Goal: Transaction & Acquisition: Purchase product/service

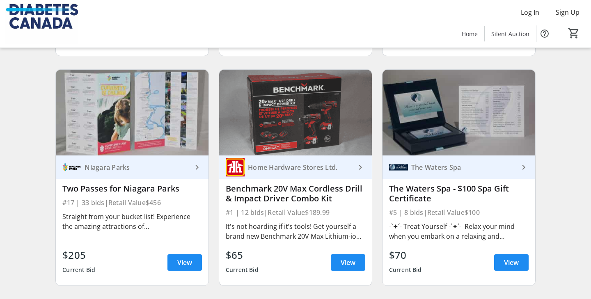
scroll to position [511, 0]
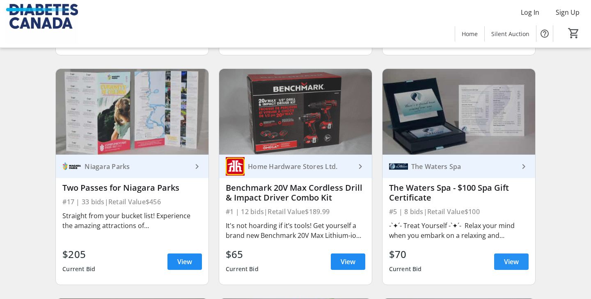
click at [502, 260] on span at bounding box center [511, 262] width 34 height 20
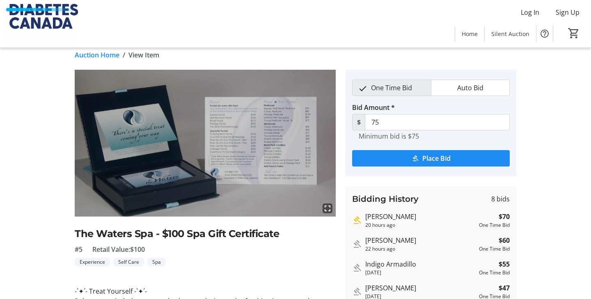
scroll to position [12, 0]
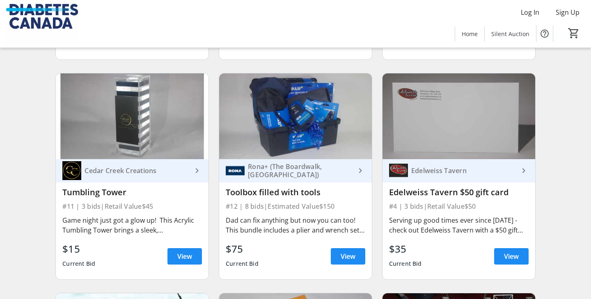
scroll to position [1202, 0]
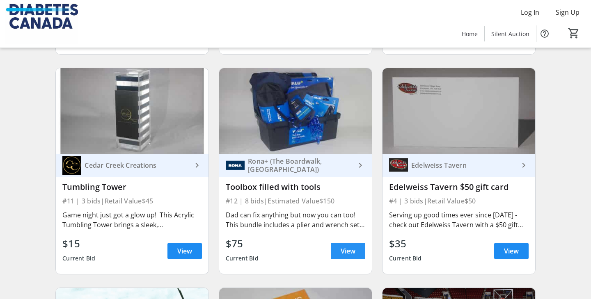
click at [350, 251] on span "View" at bounding box center [347, 251] width 15 height 10
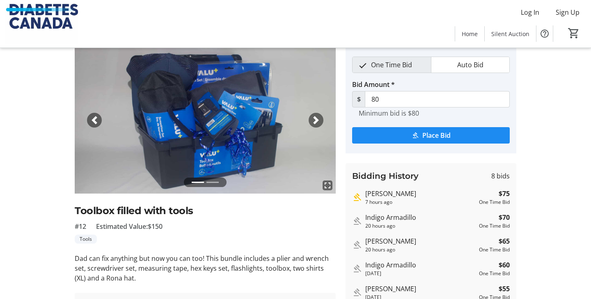
scroll to position [31, 0]
click at [316, 117] on span "button" at bounding box center [316, 120] width 8 height 8
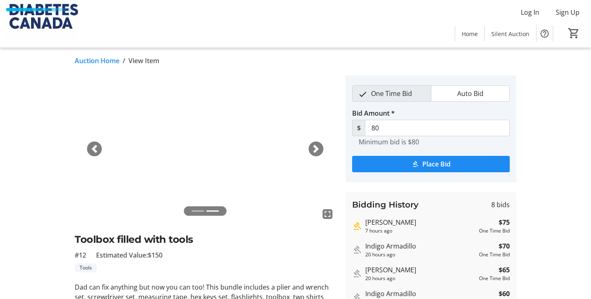
scroll to position [0, 0]
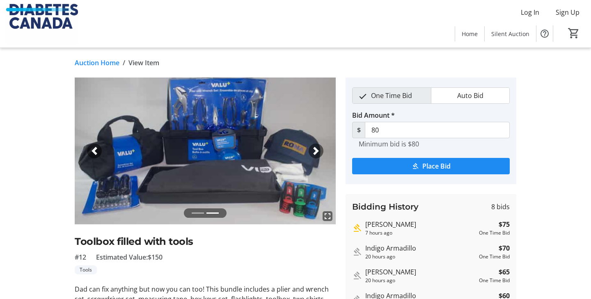
click at [316, 153] on span "button" at bounding box center [316, 151] width 8 height 8
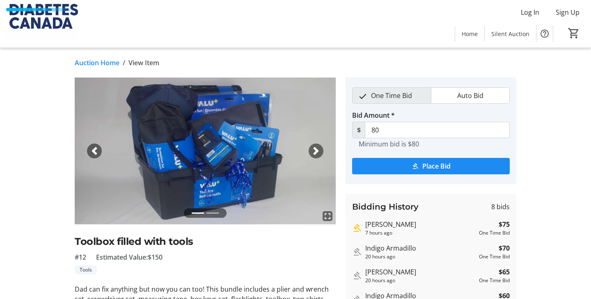
click at [316, 153] on span "button" at bounding box center [316, 151] width 8 height 8
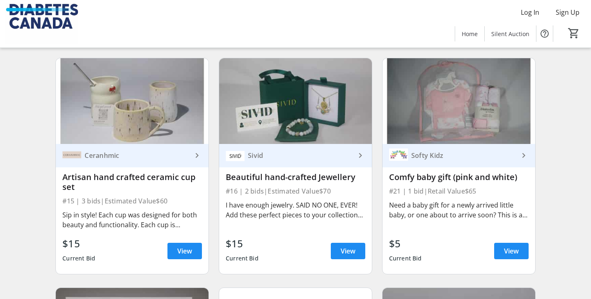
scroll to position [1663, 0]
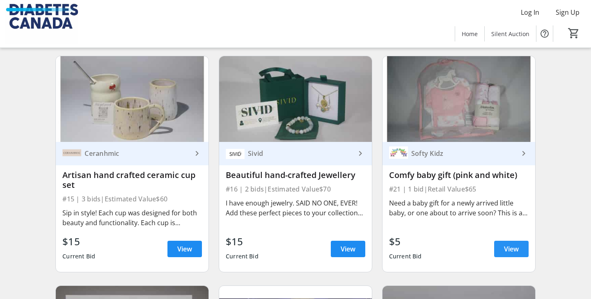
click at [511, 254] on span at bounding box center [511, 249] width 34 height 20
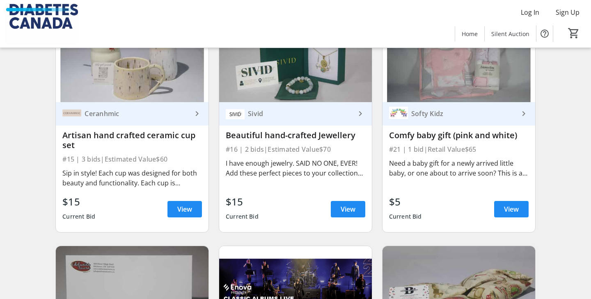
scroll to position [1714, 0]
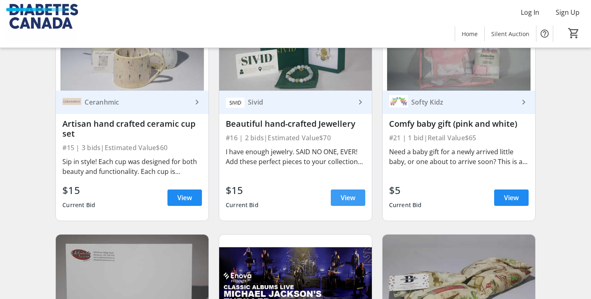
click at [356, 203] on span at bounding box center [348, 198] width 34 height 20
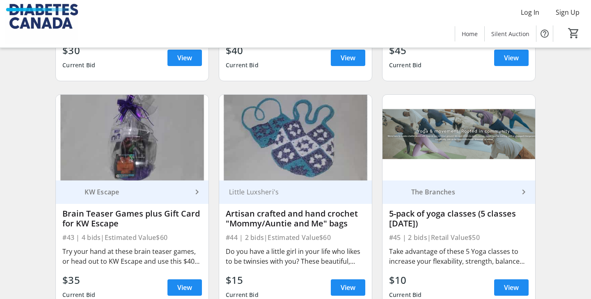
scroll to position [3693, 0]
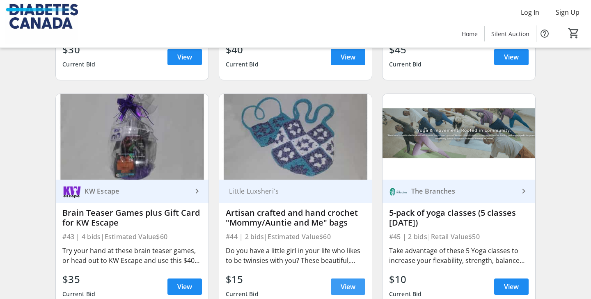
click at [343, 282] on span "View" at bounding box center [347, 287] width 15 height 10
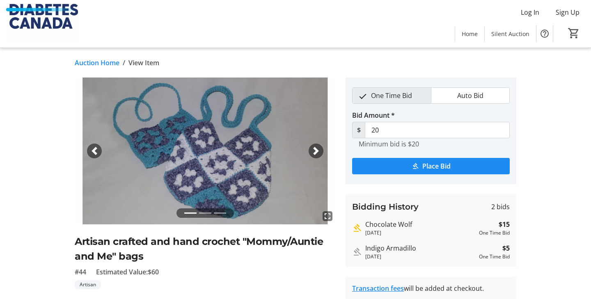
click at [318, 151] on span "button" at bounding box center [316, 151] width 8 height 8
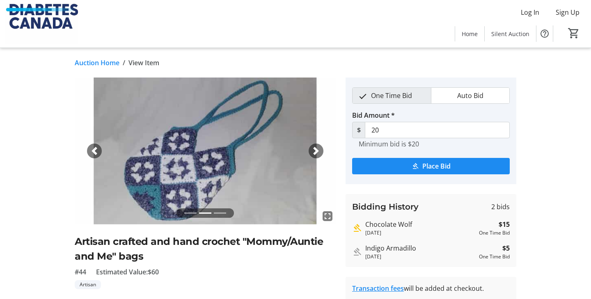
click at [318, 151] on span "button" at bounding box center [316, 151] width 8 height 8
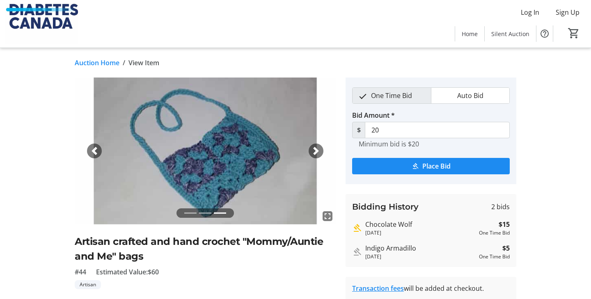
click at [318, 151] on span "button" at bounding box center [316, 151] width 8 height 8
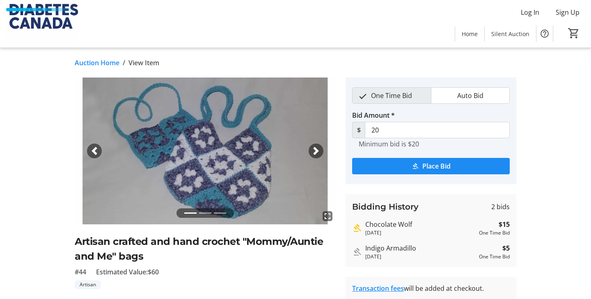
click at [318, 151] on span "button" at bounding box center [316, 151] width 8 height 8
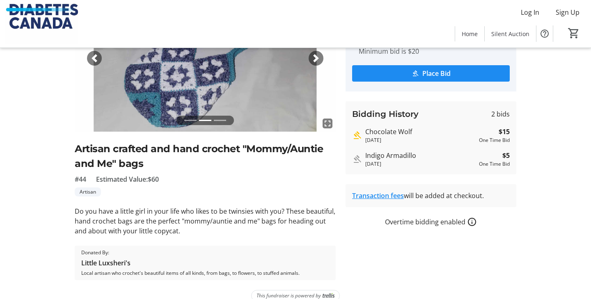
scroll to position [105, 0]
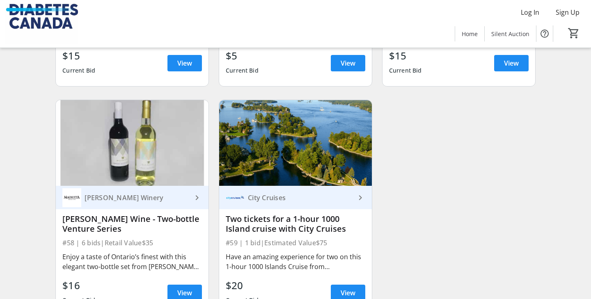
scroll to position [4372, 0]
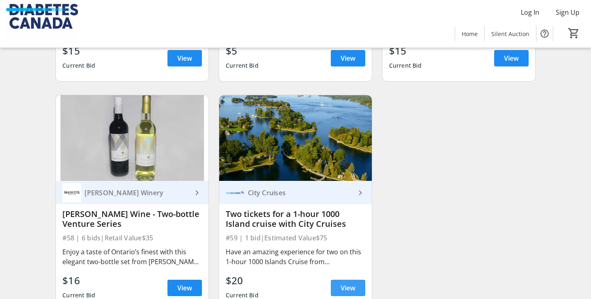
click at [357, 278] on span at bounding box center [348, 288] width 34 height 20
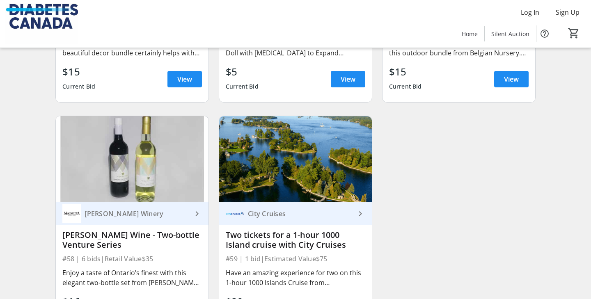
scroll to position [4381, 0]
